Goal: Find specific page/section: Find specific page/section

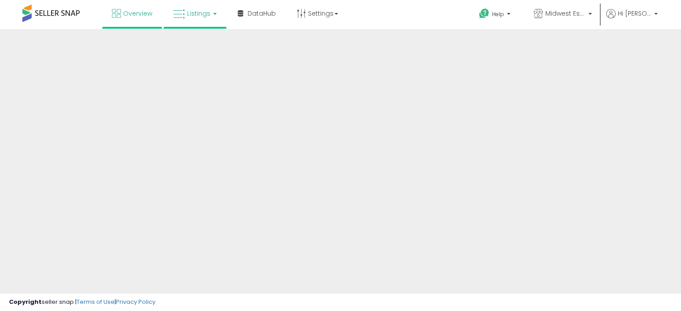
drag, startPoint x: 0, startPoint y: 0, endPoint x: 208, endPoint y: 16, distance: 208.4
click at [208, 16] on span "Listings" at bounding box center [198, 13] width 23 height 9
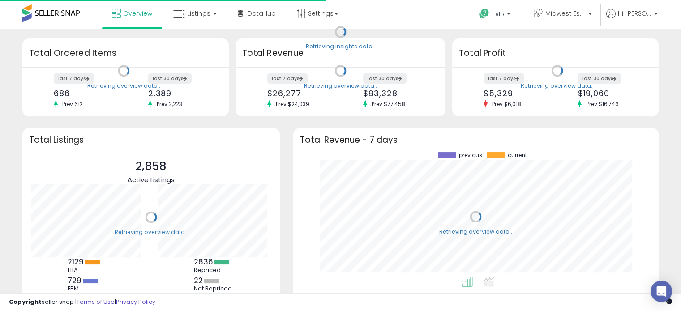
scroll to position [124, 348]
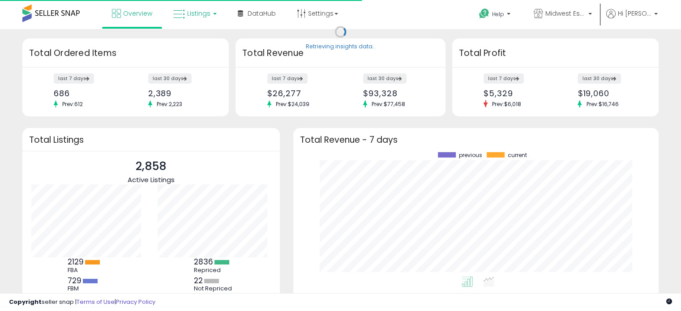
click at [213, 17] on link "Listings" at bounding box center [195, 13] width 57 height 27
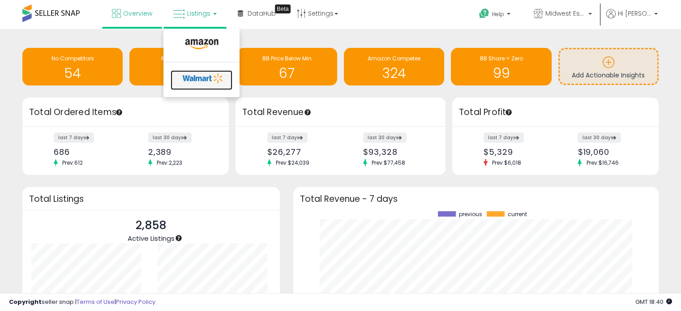
click at [194, 83] on icon at bounding box center [203, 78] width 47 height 13
